Goal: Transaction & Acquisition: Purchase product/service

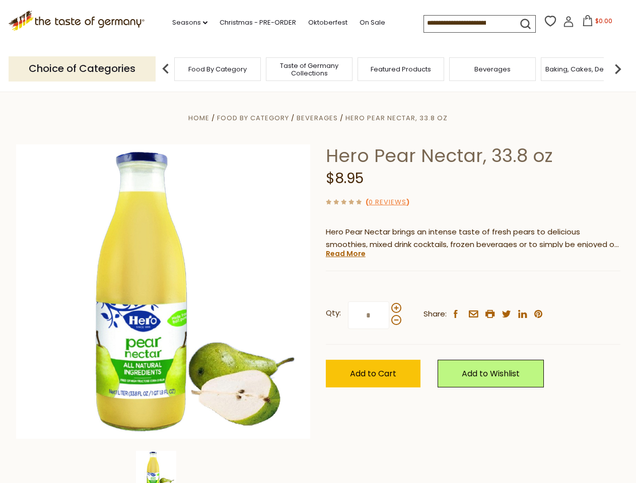
click at [318, 242] on div "Home Food By Category [GEOGRAPHIC_DATA] Hero Pear Nectar, 33.8 oz Hero Pear Nec…" at bounding box center [318, 306] width 619 height 388
click at [186, 23] on link "Seasons dropdown_arrow" at bounding box center [189, 22] width 35 height 11
click at [467, 23] on input at bounding box center [466, 23] width 85 height 14
click at [595, 24] on span "$0.00" at bounding box center [603, 21] width 17 height 9
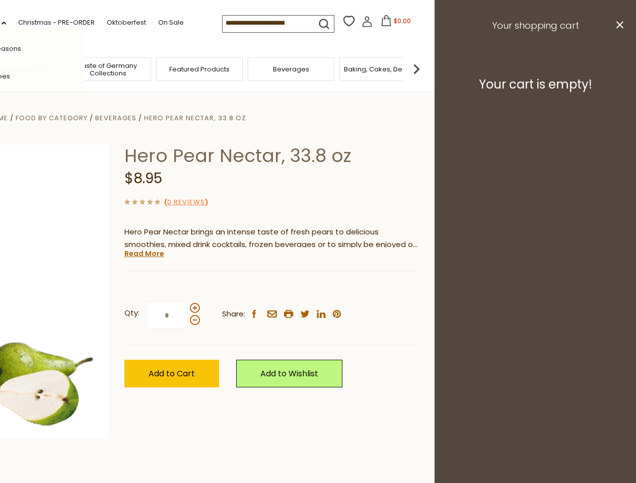
click at [85, 68] on div "All Seasons Recipes Game Day [DATE] [DATE] [DATE][PERSON_NAME] [DATE] Springfes…" at bounding box center [28, 241] width 114 height 427
click at [318, 287] on div "Qty: * Share: facebook email printer twitter linkedin pinterest" at bounding box center [271, 315] width 294 height 58
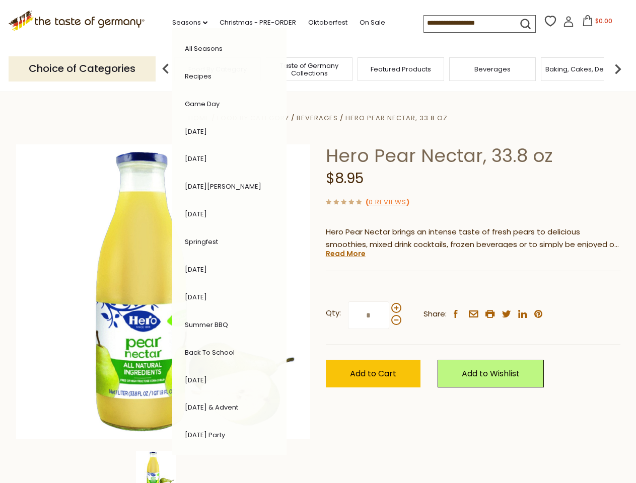
click at [163, 467] on div "Home Food By Category [GEOGRAPHIC_DATA] Hero Pear Nectar, 33.8 oz Hero Pear Nec…" at bounding box center [318, 306] width 619 height 388
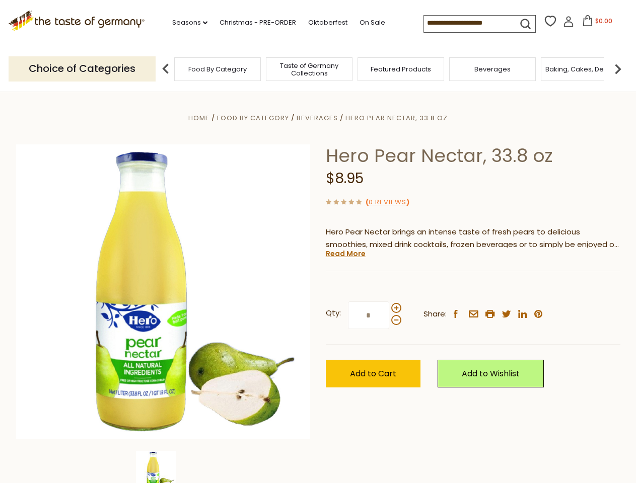
click at [163, 467] on img at bounding box center [156, 471] width 40 height 40
click at [345, 254] on link "Read More" at bounding box center [346, 254] width 40 height 10
